Goal: Find specific page/section: Find specific page/section

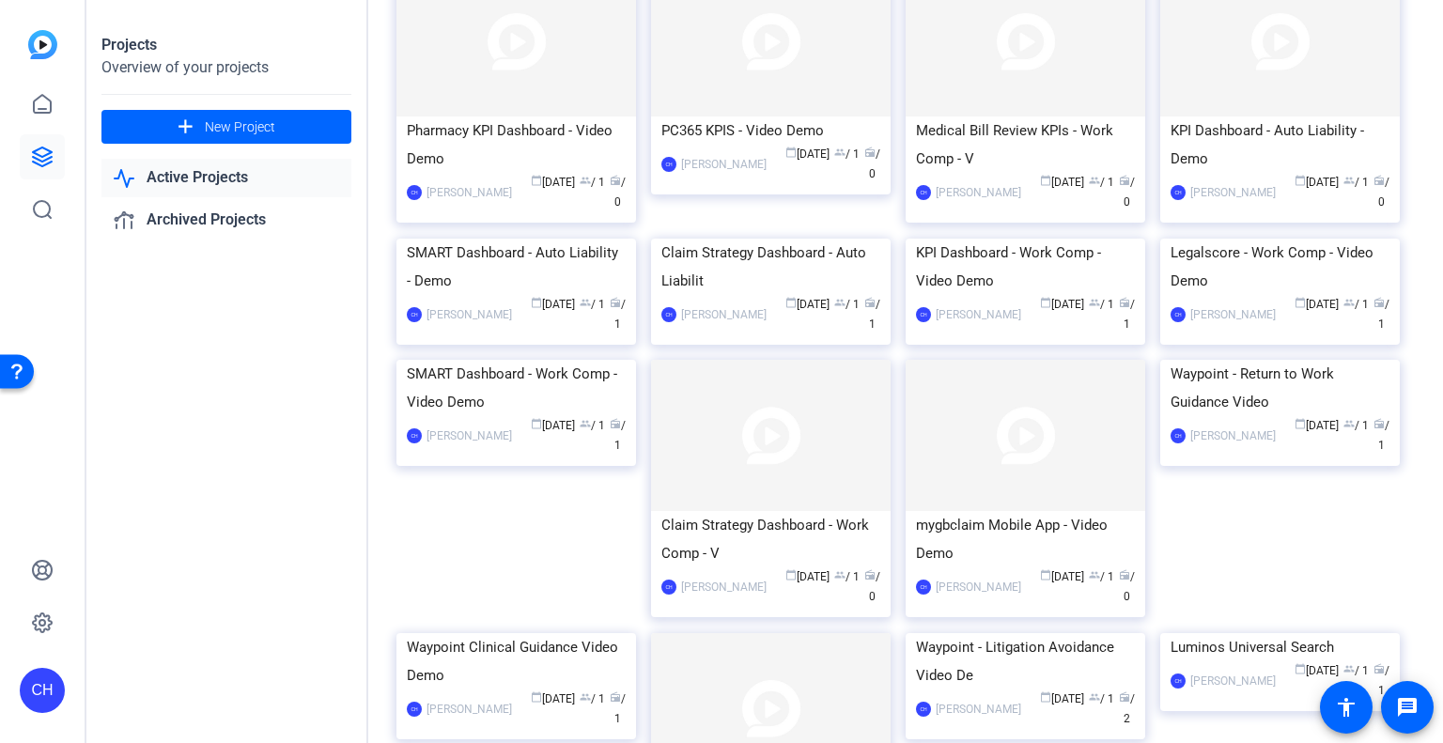
scroll to position [1770, 0]
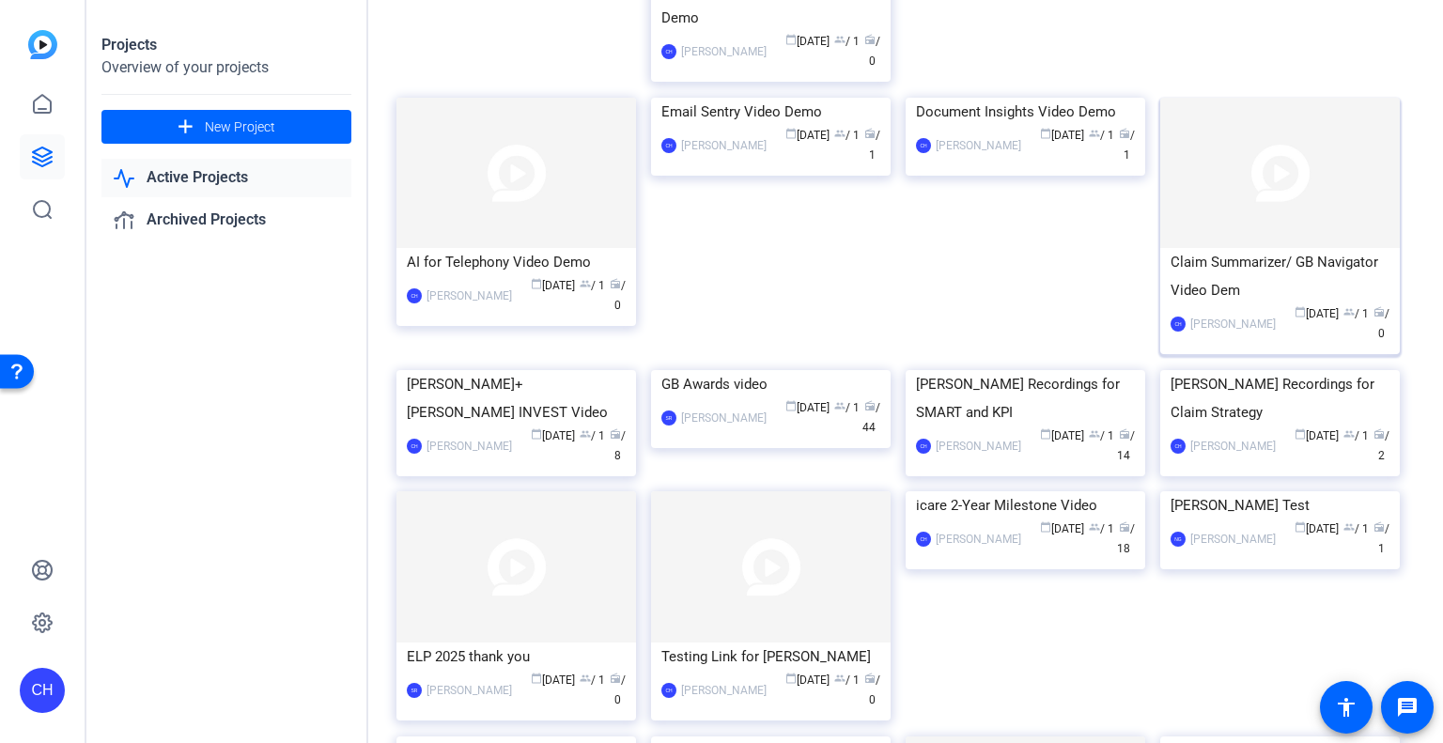
click at [1287, 304] on div "Claim Summarizer/ GB Navigator Video Dem" at bounding box center [1279, 276] width 219 height 56
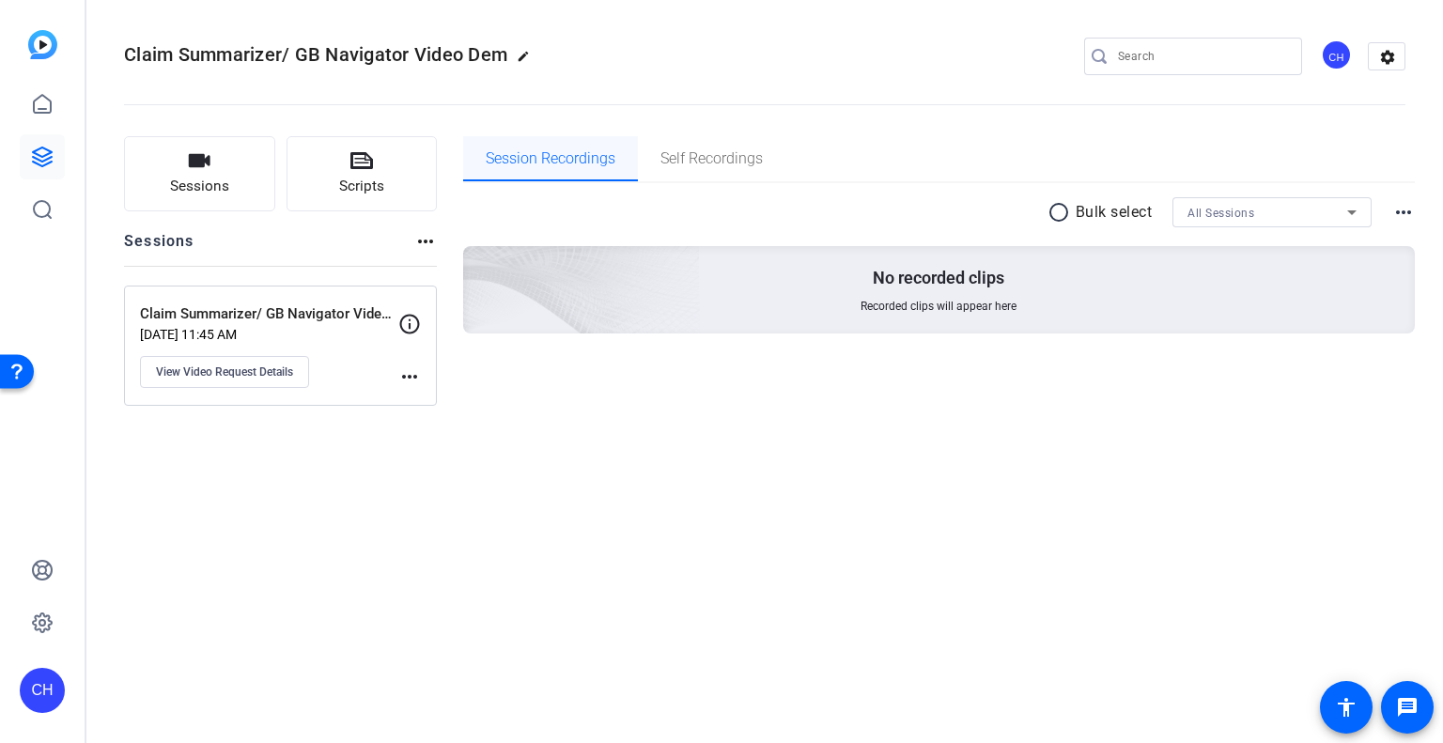
click at [549, 161] on span "Session Recordings" at bounding box center [551, 158] width 130 height 15
click at [243, 307] on p "Claim Summarizer/ GB Navigator Video Demo" at bounding box center [269, 314] width 258 height 22
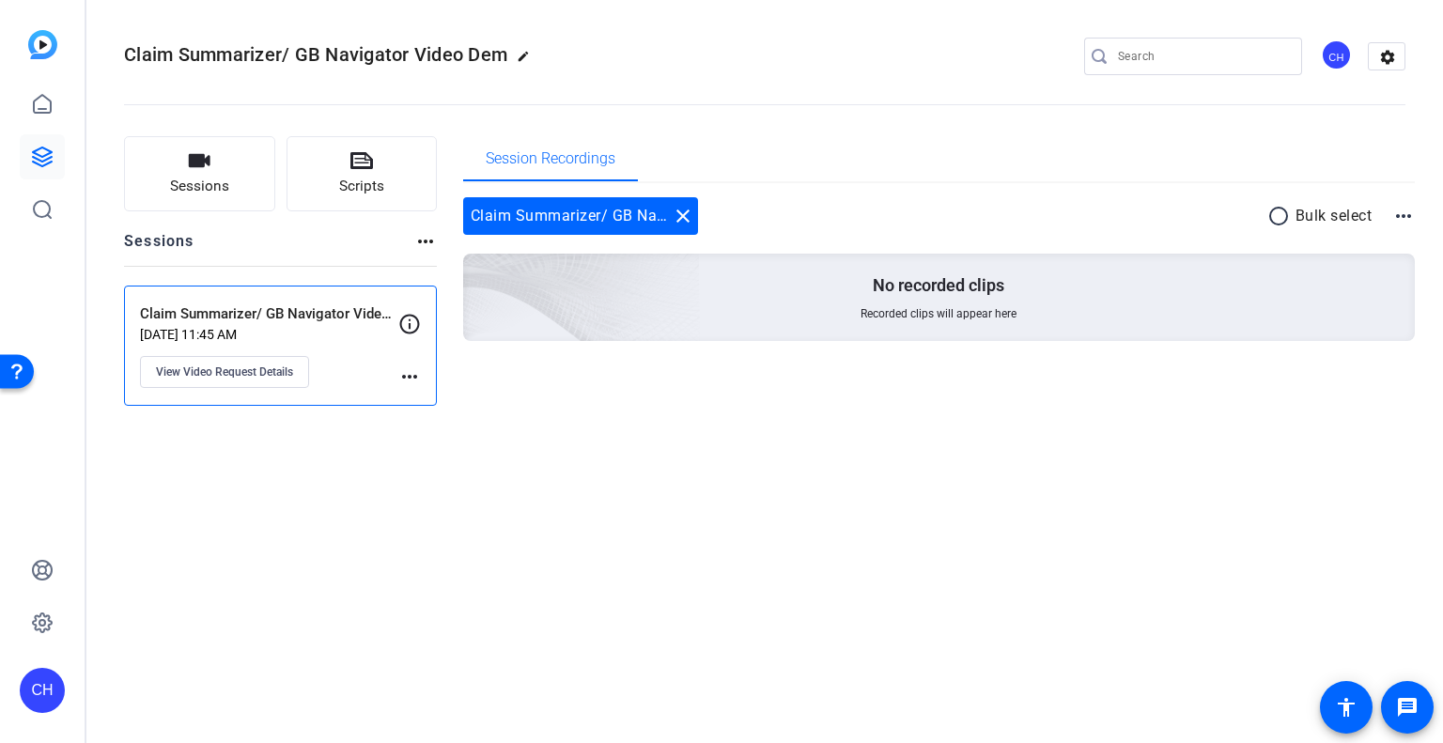
click at [284, 55] on span "Claim Summarizer/ GB Navigator Video Dem" at bounding box center [315, 54] width 383 height 23
click at [46, 110] on icon at bounding box center [42, 104] width 23 height 23
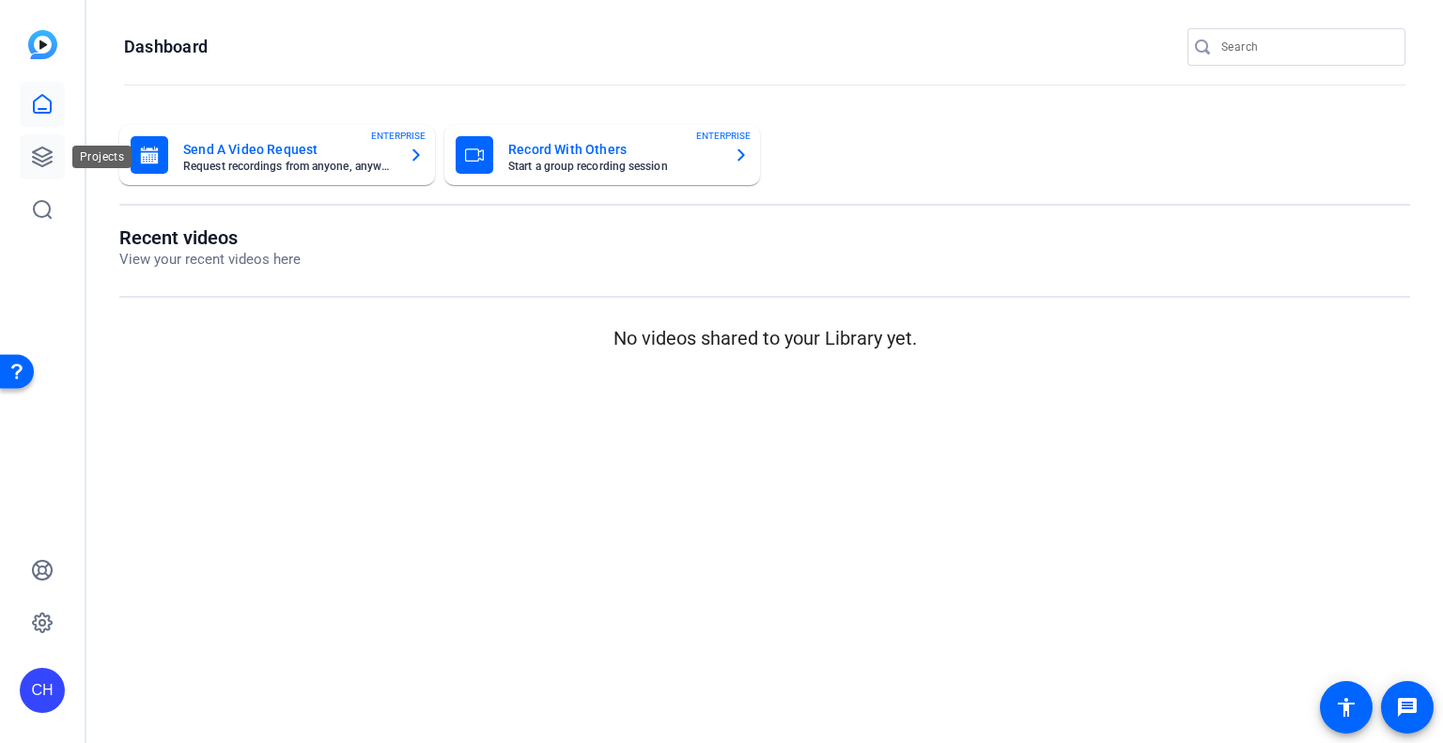
click at [52, 152] on icon at bounding box center [42, 156] width 19 height 19
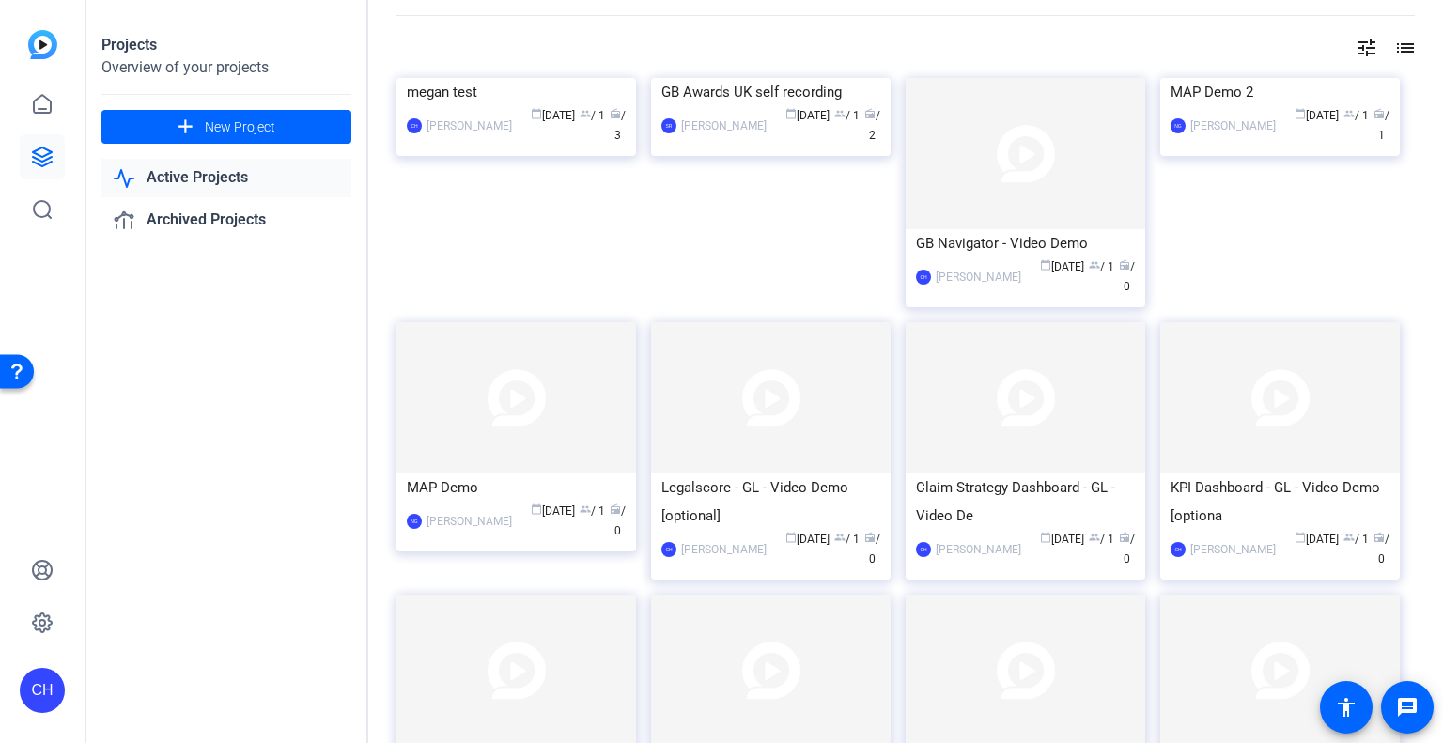
scroll to position [94, 0]
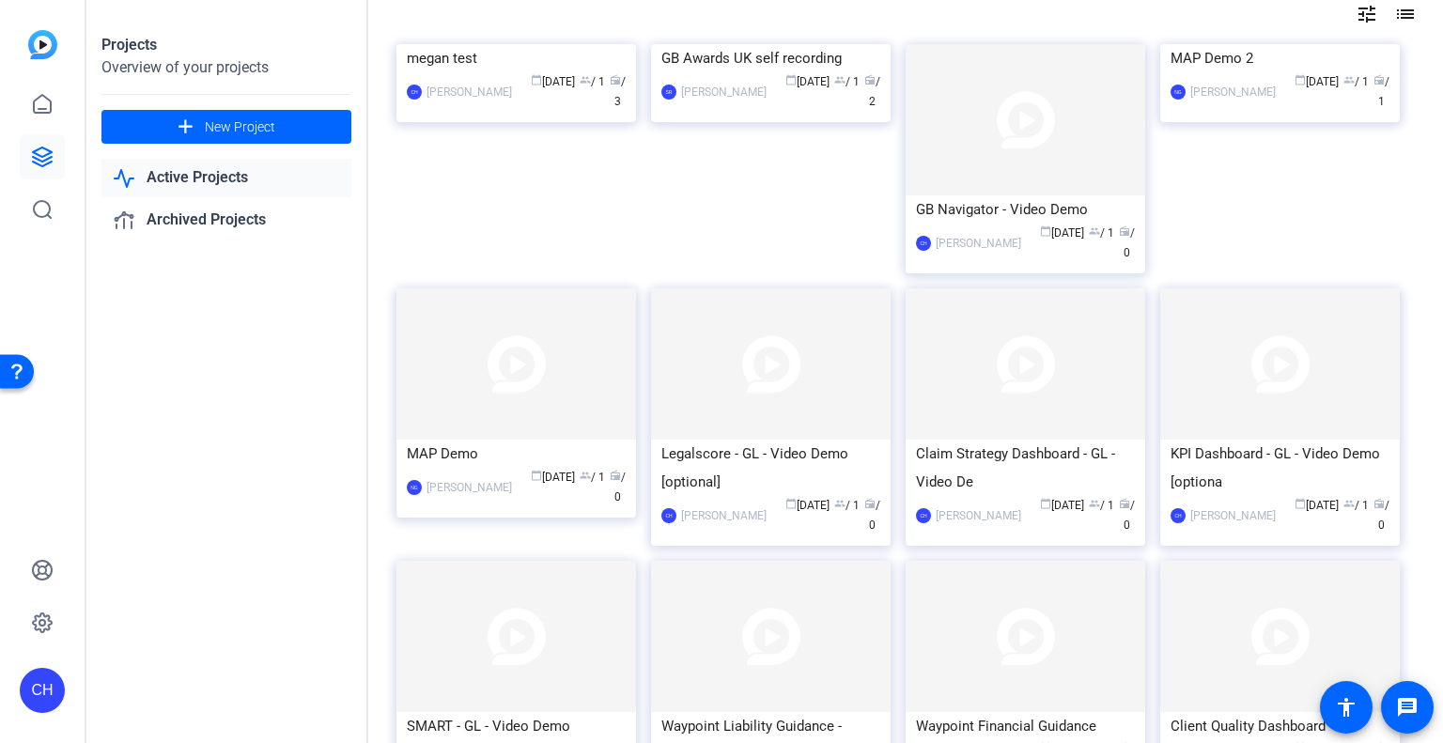
click at [781, 12] on div "tune list" at bounding box center [905, 14] width 1018 height 23
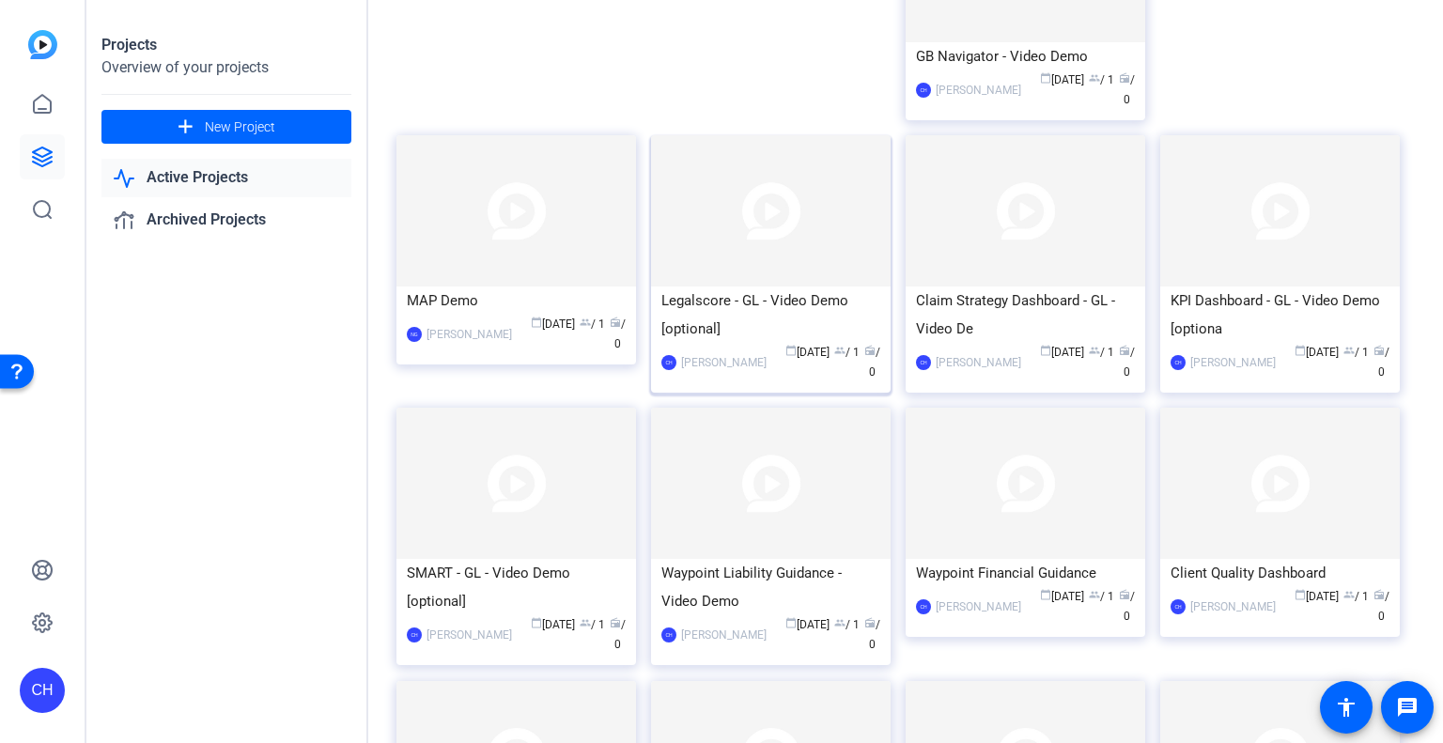
scroll to position [0, 0]
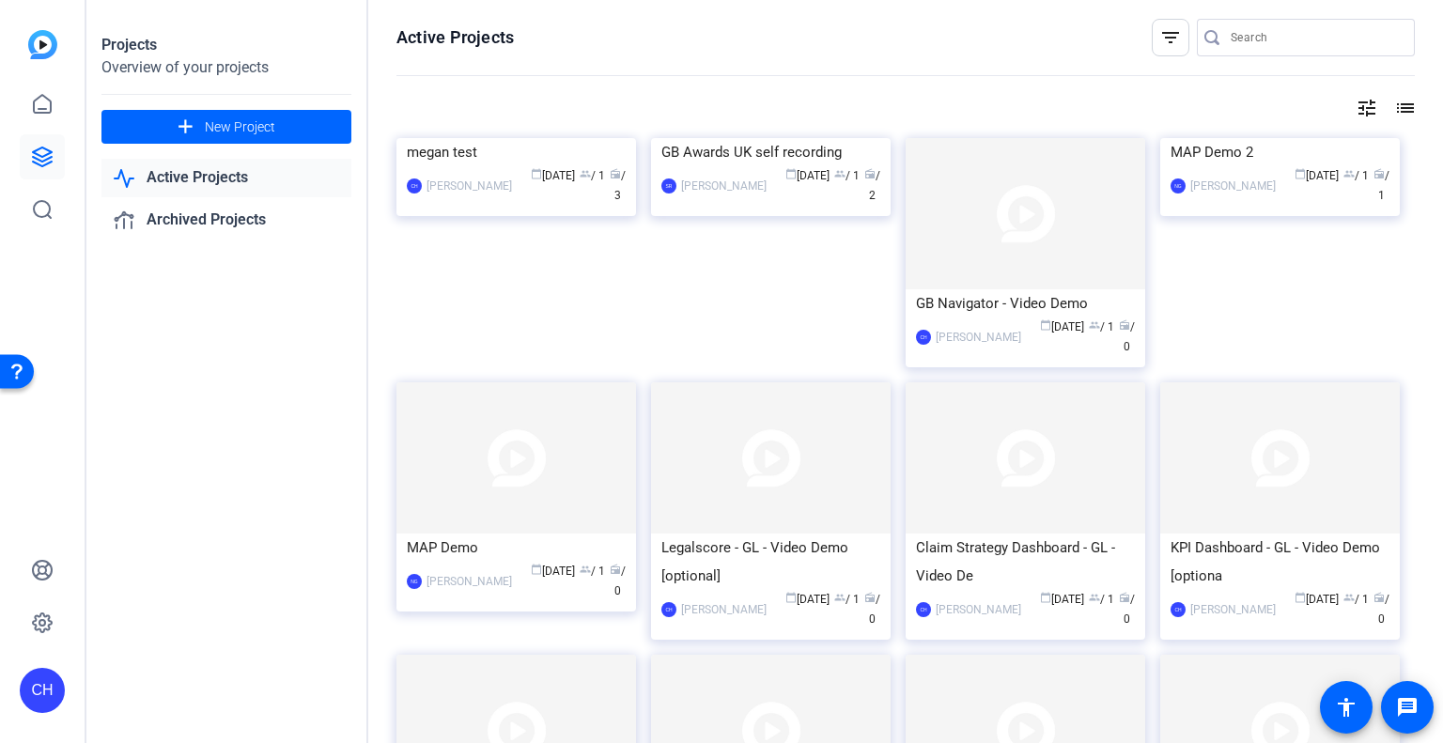
click at [704, 58] on openreel-divider-bar at bounding box center [905, 76] width 1018 height 40
drag, startPoint x: 513, startPoint y: 39, endPoint x: 417, endPoint y: 45, distance: 96.0
click at [417, 45] on openreel-page-title "Active Projects filter_list" at bounding box center [905, 38] width 1018 height 38
click at [417, 45] on h1 "Active Projects" at bounding box center [454, 37] width 117 height 23
drag, startPoint x: 479, startPoint y: 39, endPoint x: 519, endPoint y: 39, distance: 40.4
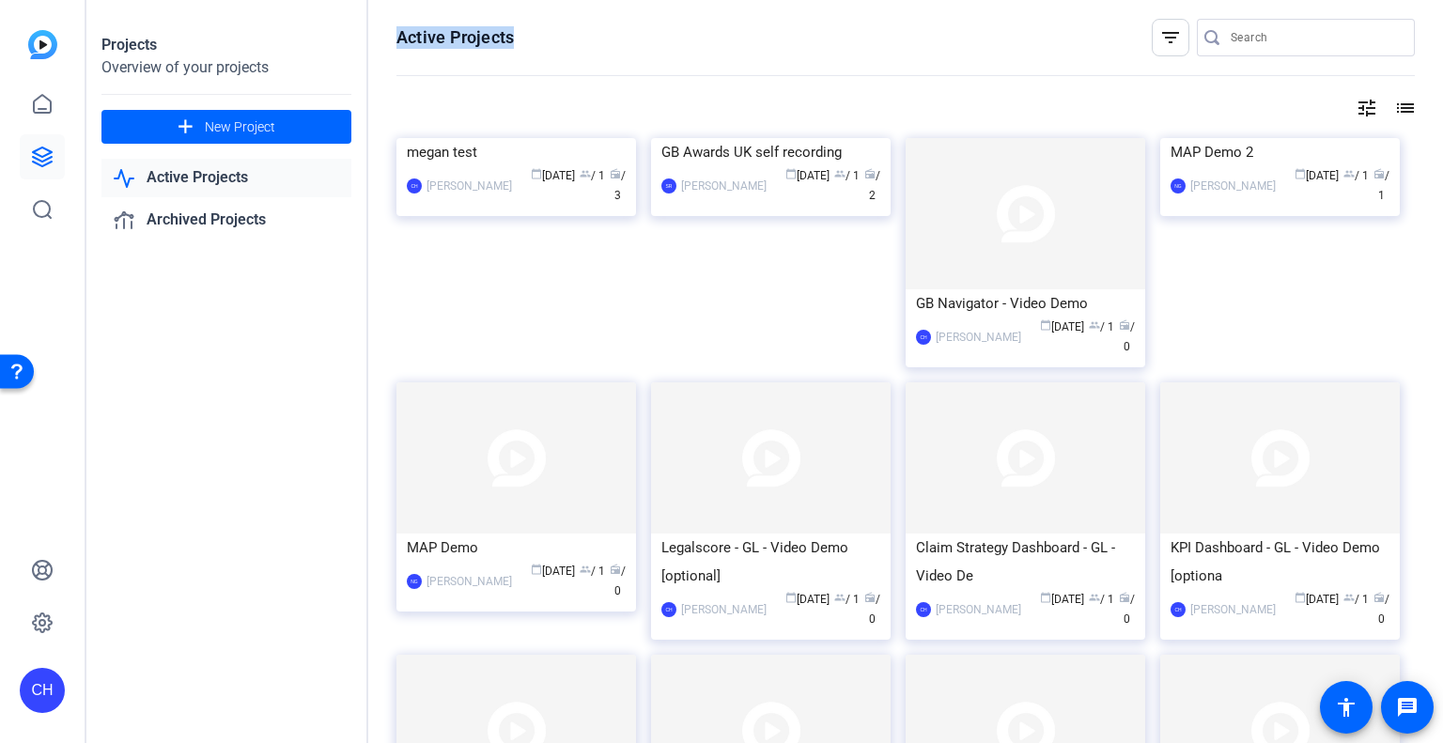
click at [519, 39] on openreel-page-title "Active Projects filter_list" at bounding box center [905, 38] width 1018 height 38
drag, startPoint x: 519, startPoint y: 39, endPoint x: 379, endPoint y: 45, distance: 140.1
click at [379, 45] on div "Active Projects filter_list tune list megan test CH [PERSON_NAME] calendar_toda…" at bounding box center [905, 371] width 1075 height 743
click at [461, 52] on openreel-page-title "Active Projects filter_list" at bounding box center [905, 38] width 1018 height 38
